Goal: Task Accomplishment & Management: Use online tool/utility

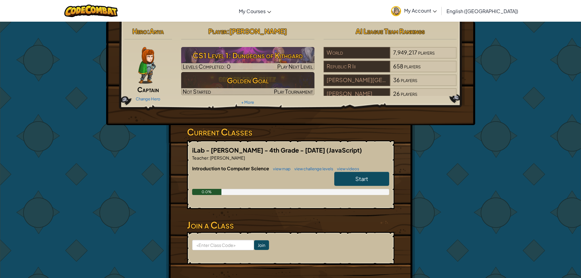
click at [145, 67] on img at bounding box center [146, 65] width 17 height 37
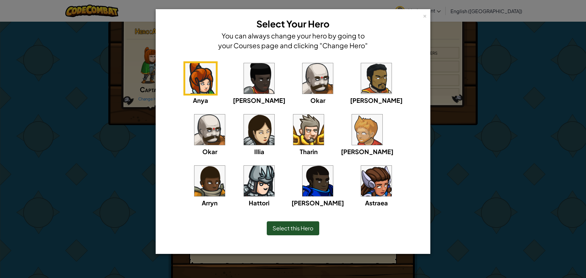
click at [293, 126] on img at bounding box center [308, 129] width 31 height 31
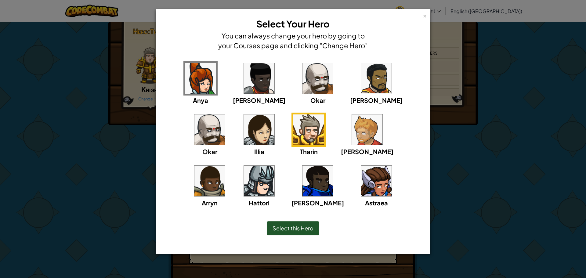
click at [274, 166] on img at bounding box center [259, 181] width 31 height 31
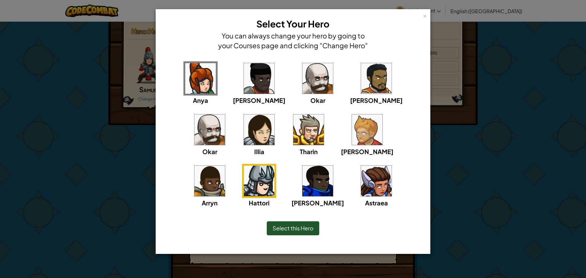
click at [286, 229] on span "Select this Hero" at bounding box center [292, 228] width 41 height 7
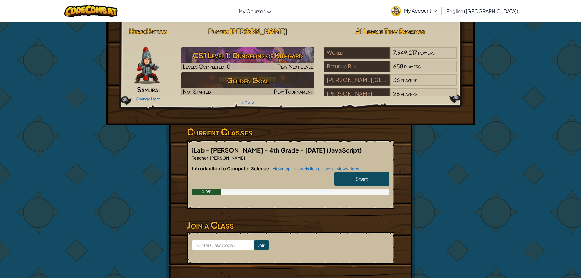
click at [158, 79] on img at bounding box center [147, 65] width 25 height 37
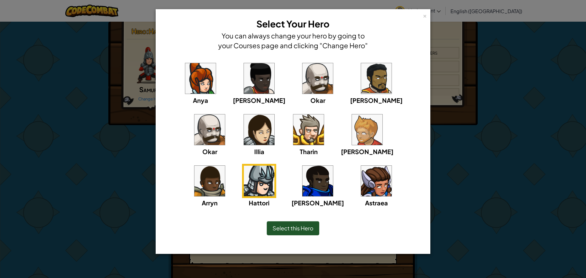
drag, startPoint x: 265, startPoint y: 138, endPoint x: 254, endPoint y: 135, distance: 11.8
click at [254, 135] on div "[PERSON_NAME] [PERSON_NAME] [PERSON_NAME] Arryn [PERSON_NAME]" at bounding box center [293, 138] width 256 height 154
click at [293, 131] on img at bounding box center [308, 129] width 31 height 31
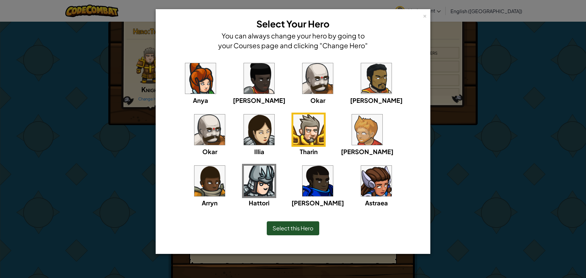
drag, startPoint x: 280, startPoint y: 225, endPoint x: 282, endPoint y: 217, distance: 9.0
click at [280, 225] on span "Select this Hero" at bounding box center [292, 228] width 41 height 7
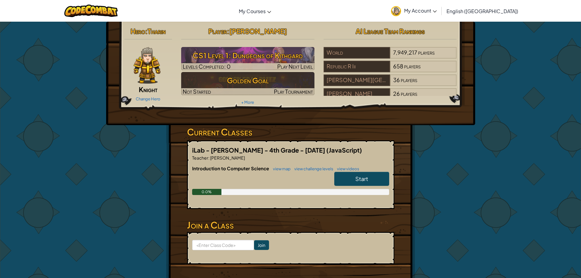
click at [373, 180] on link "Start" at bounding box center [361, 179] width 55 height 14
click at [364, 173] on link "Start" at bounding box center [361, 179] width 55 height 14
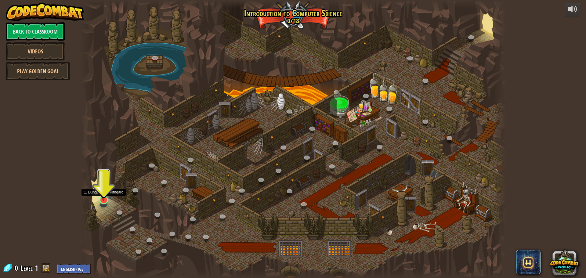
click at [104, 190] on img at bounding box center [103, 188] width 11 height 26
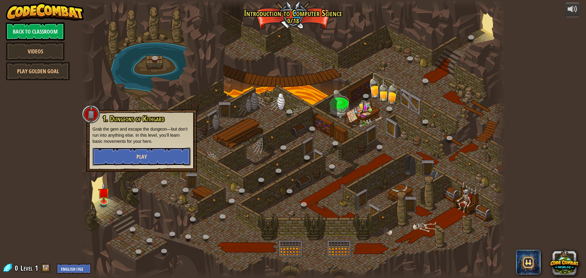
click at [124, 157] on button "Play" at bounding box center [141, 156] width 98 height 18
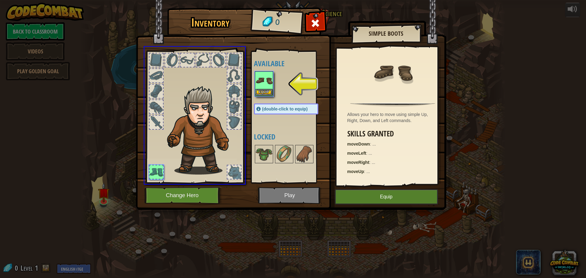
click at [261, 90] on div "Inventory 0 Available Equip (double-click to equip) Locked Simple Boots Allows …" at bounding box center [293, 139] width 586 height 278
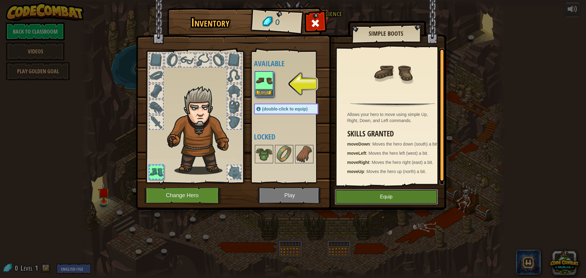
click at [424, 196] on button "Equip" at bounding box center [386, 196] width 103 height 15
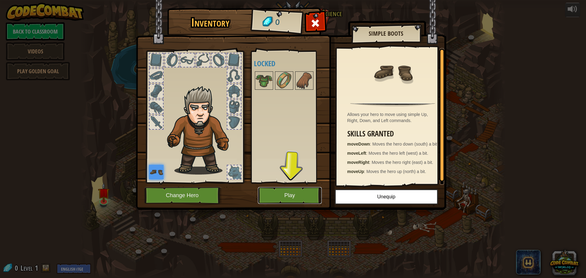
drag, startPoint x: 279, startPoint y: 195, endPoint x: 288, endPoint y: 68, distance: 127.0
click at [293, 75] on div "Inventory 0 Available Equip (double-click to equip) Locked Simple Boots Allows …" at bounding box center [293, 109] width 310 height 201
click at [265, 89] on div at bounding box center [264, 80] width 18 height 18
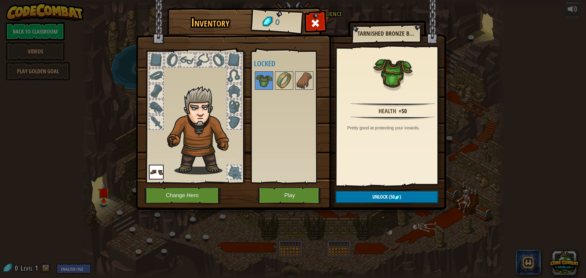
click at [288, 131] on div "Available Equip (double-click to equip) Locked" at bounding box center [292, 116] width 77 height 127
click at [294, 77] on div at bounding box center [292, 80] width 77 height 20
click at [288, 90] on div at bounding box center [284, 80] width 18 height 18
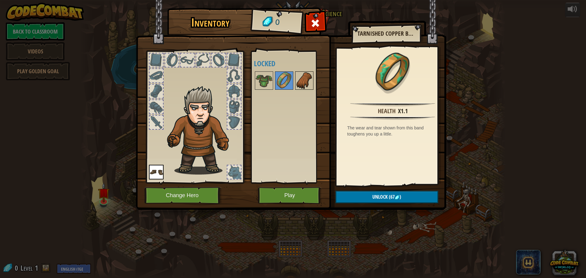
click at [298, 85] on img at bounding box center [304, 80] width 17 height 17
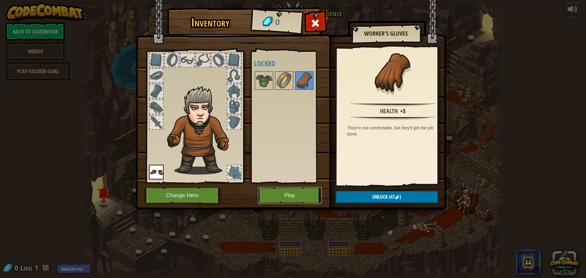
click at [279, 193] on button "Play" at bounding box center [290, 195] width 64 height 17
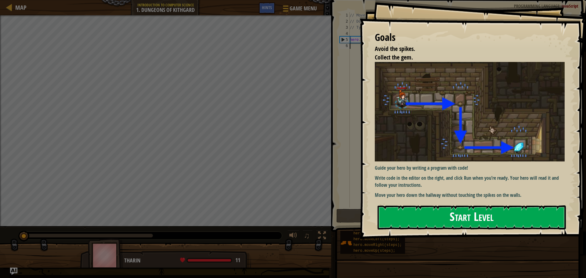
click at [422, 222] on button "Start Level" at bounding box center [471, 217] width 188 height 24
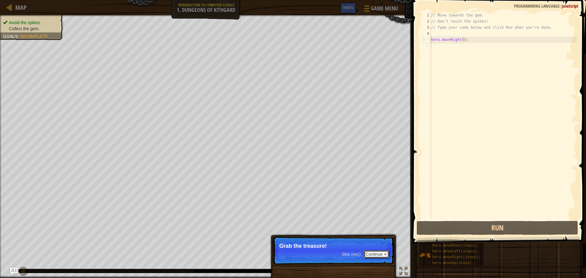
click at [380, 255] on button "Continue" at bounding box center [376, 254] width 25 height 8
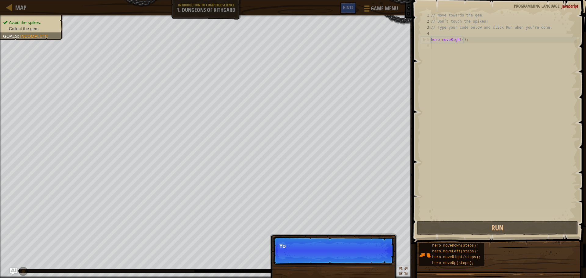
scroll to position [3, 0]
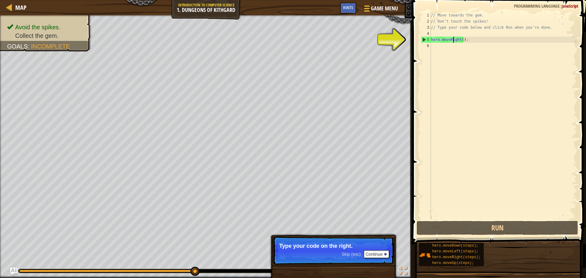
click at [452, 42] on div "// Move towards the gem. // Don’t touch the spikes! // Type your code below and…" at bounding box center [503, 122] width 147 height 220
type textarea "hero.moveRight();"
click at [493, 38] on div "// Move towards the gem. // Don’t touch the spikes! // Type your code below and…" at bounding box center [503, 122] width 147 height 220
click at [343, 7] on span "Hints" at bounding box center [348, 8] width 10 height 6
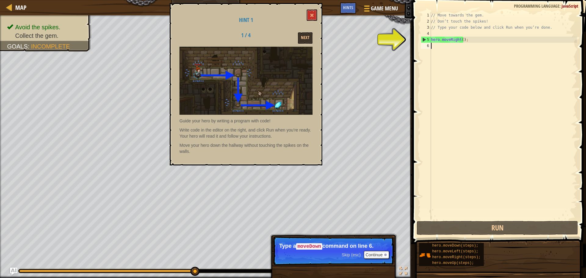
click at [473, 117] on div "// Move towards the gem. // Don’t touch the spikes! // Type your code below and…" at bounding box center [503, 122] width 147 height 220
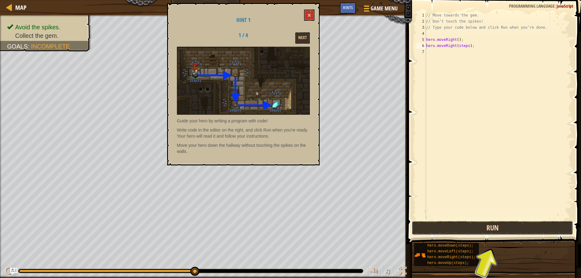
click at [470, 229] on button "Run" at bounding box center [492, 228] width 161 height 14
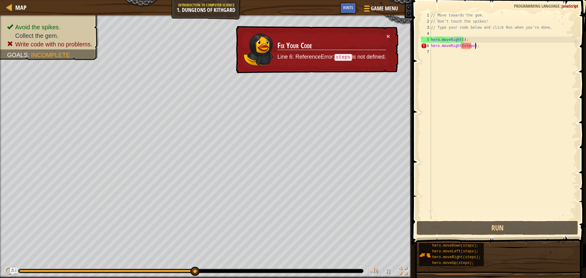
click at [481, 48] on div "// Move towards the gem. // Don’t touch the spikes! // Type your code below and…" at bounding box center [503, 122] width 147 height 220
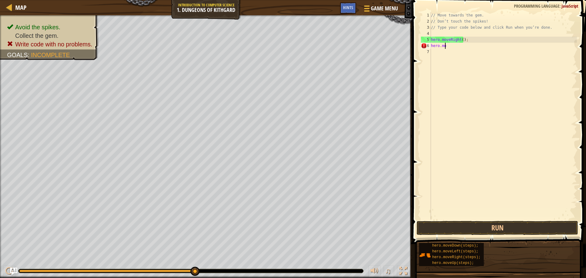
type textarea "h"
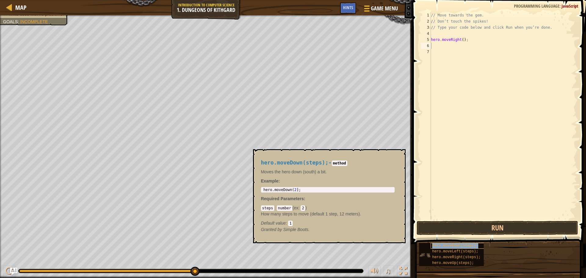
click at [474, 246] on span "hero.moveDown(steps);" at bounding box center [455, 245] width 46 height 4
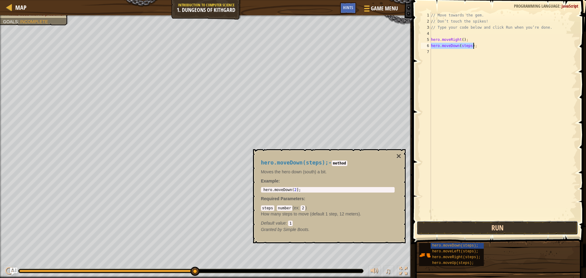
click at [470, 228] on button "Run" at bounding box center [496, 228] width 161 height 14
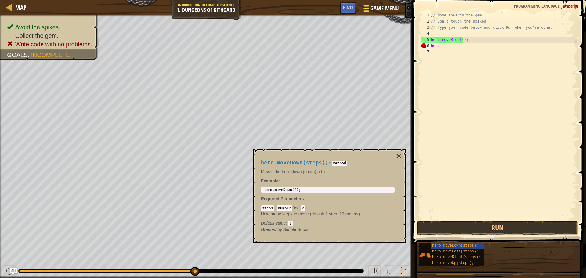
type textarea "h"
type textarea "hero.moveRight();"
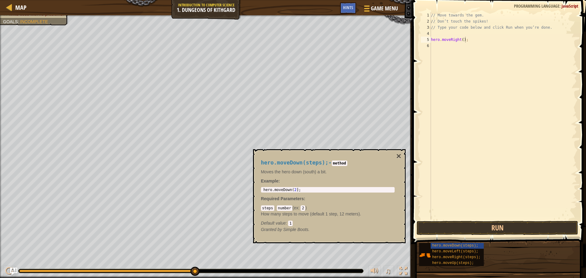
click at [301, 205] on code "2" at bounding box center [303, 207] width 5 height 5
click at [305, 208] on div "steps : number ( ex : 2 ) How many steps to move (default 1 step, 12 meters). D…" at bounding box center [328, 215] width 134 height 21
click at [465, 40] on div "// Move towards the gem. // Don’t touch the spikes! // Type your code below and…" at bounding box center [503, 122] width 147 height 220
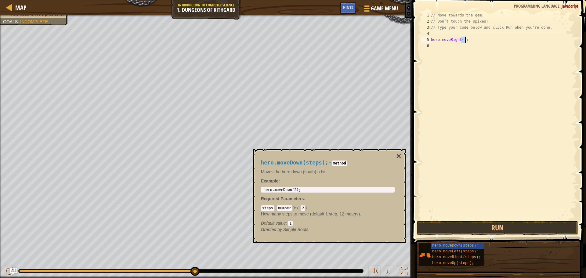
click at [482, 43] on div "// Move towards the gem. // Don’t touch the spikes! // Type your code below and…" at bounding box center [503, 122] width 147 height 220
click at [474, 43] on div "// Move towards the gem. // Don’t touch the spikes! // Type your code below and…" at bounding box center [503, 122] width 147 height 220
click at [472, 40] on div "// Move towards the gem. // Don’t touch the spikes! // Type your code below and…" at bounding box center [503, 122] width 147 height 220
type textarea "hero.moveRight();1"
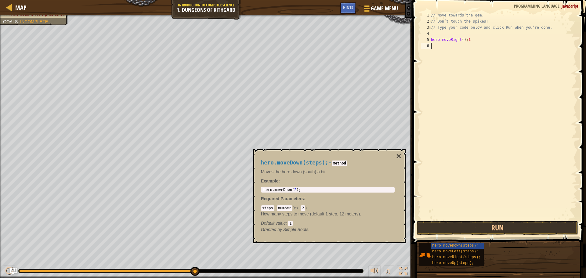
click at [458, 52] on div "// Move towards the gem. // Don’t touch the spikes! // Type your code below and…" at bounding box center [503, 122] width 147 height 220
drag, startPoint x: 460, startPoint y: 254, endPoint x: 464, endPoint y: 43, distance: 211.2
click at [464, 43] on div "// Move towards the gem. // Don’t touch the spikes! // Type your code below and…" at bounding box center [503, 122] width 147 height 220
click at [489, 44] on div "// Move towards the gem. // Don’t touch the spikes! // Type your code below and…" at bounding box center [503, 122] width 147 height 220
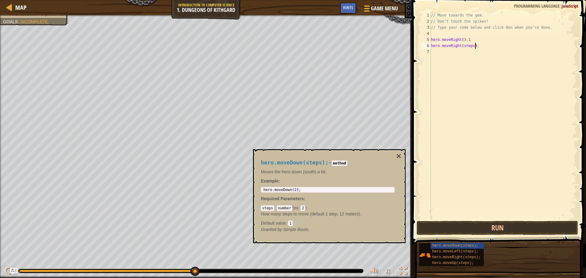
scroll to position [3, 3]
click at [482, 229] on button "Run" at bounding box center [496, 228] width 161 height 14
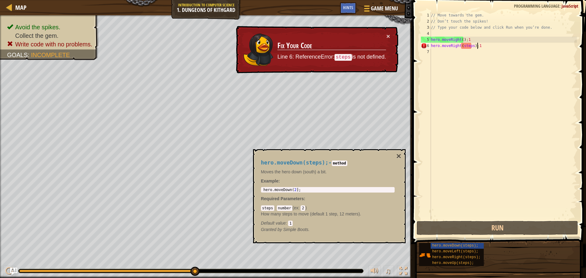
drag, startPoint x: 466, startPoint y: 45, endPoint x: 469, endPoint y: 47, distance: 3.9
click at [469, 47] on div "// Move towards the gem. // Don’t touch the spikes! // Type your code below and…" at bounding box center [503, 122] width 147 height 220
click at [469, 47] on div "// Move towards the gem. // Don’t touch the spikes! // Type your code below and…" at bounding box center [503, 115] width 147 height 207
click at [470, 44] on div "// Move towards the gem. // Don’t touch the spikes! // Type your code below and…" at bounding box center [503, 122] width 147 height 220
click at [470, 46] on div "// Move towards the gem. // Don’t touch the spikes! // Type your code below and…" at bounding box center [503, 122] width 147 height 220
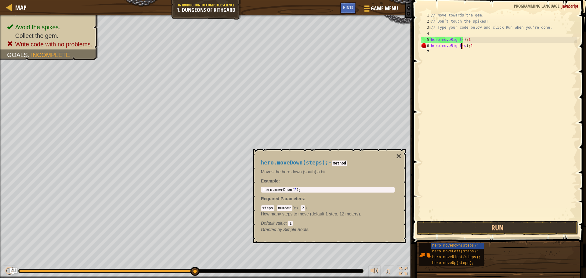
scroll to position [3, 3]
type textarea "hero.moveRight(1);1"
click at [480, 49] on div "// Move towards the gem. // Don’t touch the spikes! // Type your code below and…" at bounding box center [503, 122] width 147 height 220
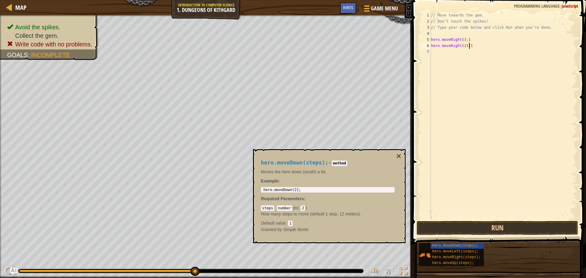
drag, startPoint x: 480, startPoint y: 43, endPoint x: 480, endPoint y: 46, distance: 3.4
click at [480, 46] on div "// Move towards the gem. // Don’t touch the spikes! // Type your code below and…" at bounding box center [503, 122] width 147 height 220
click at [474, 41] on div "// Move towards the gem. // Don’t touch the spikes! // Type your code below and…" at bounding box center [503, 122] width 147 height 220
type textarea "hero.moveRight(1);"
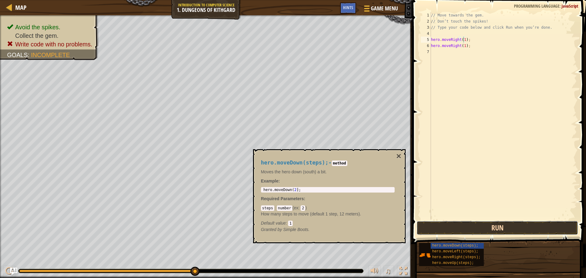
click at [507, 226] on button "Run" at bounding box center [496, 228] width 161 height 14
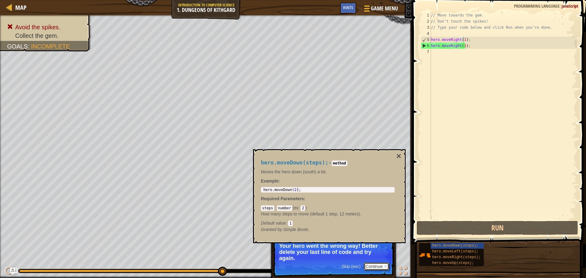
click at [383, 264] on button "Continue" at bounding box center [376, 266] width 25 height 8
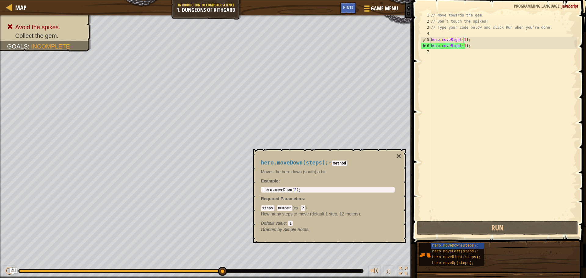
click at [280, 239] on div "hero.moveDown(steps); - method Moves the hero down (south) a bit. Example : 1 h…" at bounding box center [329, 196] width 153 height 94
click at [396, 156] on div "hero.moveDown(steps); - method Moves the hero down (south) a bit. Example : 1 h…" at bounding box center [328, 196] width 142 height 84
click at [398, 156] on button "×" at bounding box center [398, 156] width 5 height 9
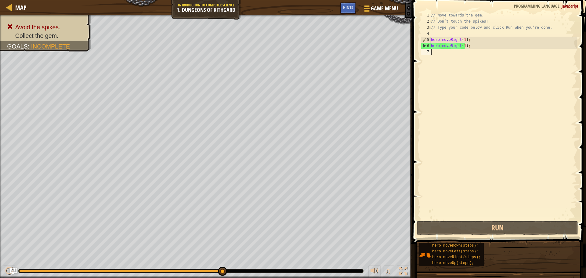
click at [511, 216] on div "// Move towards the gem. // Don’t touch the spikes! // Type your code below and…" at bounding box center [503, 122] width 147 height 220
click at [425, 45] on div "6" at bounding box center [426, 46] width 10 height 6
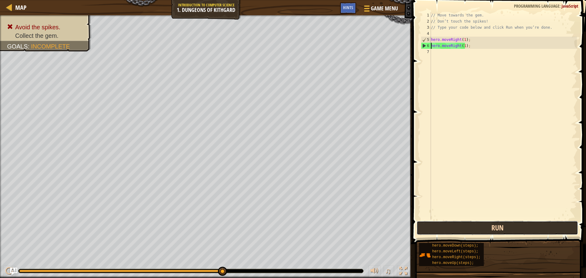
click at [504, 230] on button "Run" at bounding box center [496, 228] width 161 height 14
click at [521, 224] on button "Run" at bounding box center [496, 228] width 161 height 14
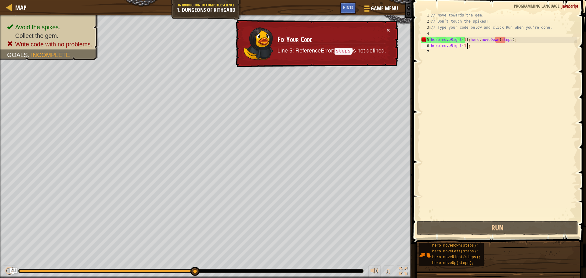
click at [487, 48] on div "// Move towards the gem. // Don’t touch the spikes! // Type your code below and…" at bounding box center [503, 122] width 147 height 220
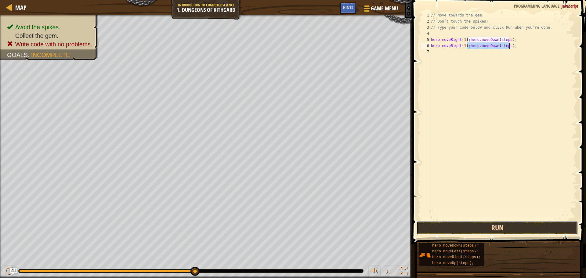
click at [518, 221] on button "Run" at bounding box center [496, 228] width 161 height 14
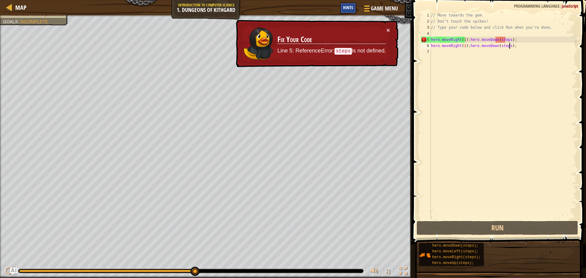
click at [344, 11] on div "Hints" at bounding box center [348, 7] width 16 height 11
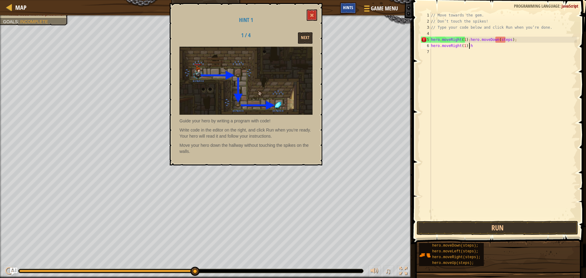
type textarea "hero.moveRight(1);"
